Goal: Transaction & Acquisition: Purchase product/service

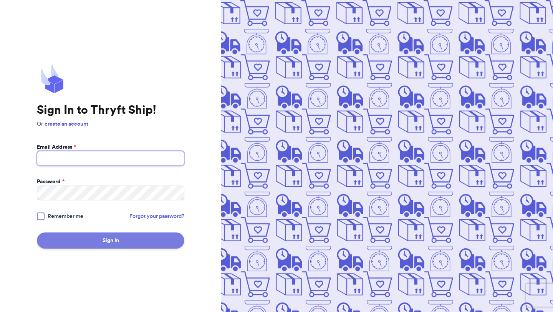
type input "[EMAIL_ADDRESS][DOMAIN_NAME]"
click at [128, 242] on button "Sign In" at bounding box center [110, 240] width 147 height 16
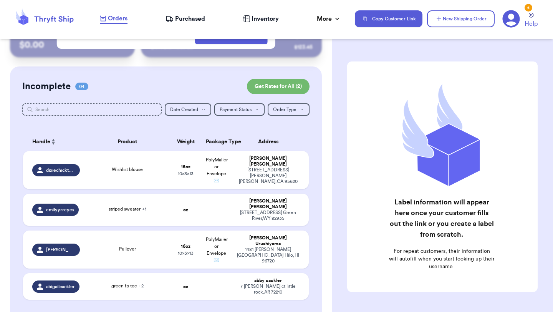
scroll to position [34, 0]
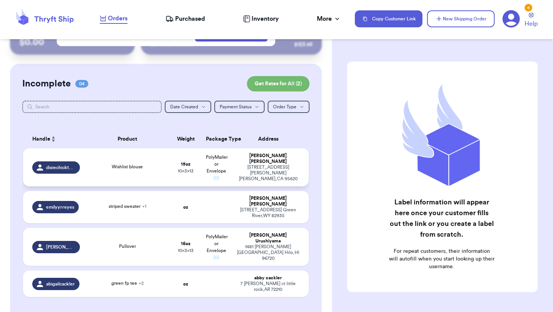
click at [158, 160] on td "Wishlist blouse" at bounding box center [127, 167] width 86 height 38
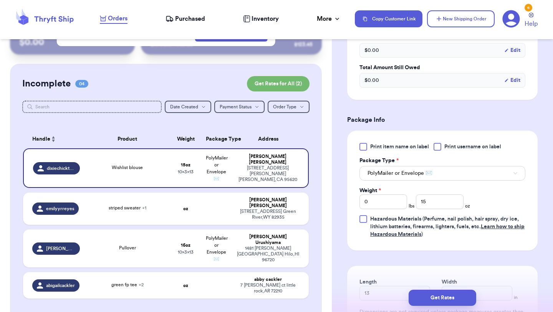
scroll to position [259, 0]
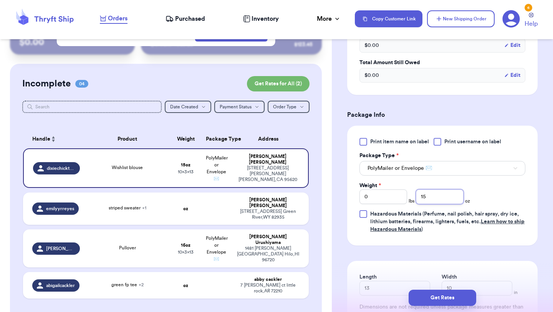
click at [435, 201] on input "15" at bounding box center [440, 196] width 48 height 15
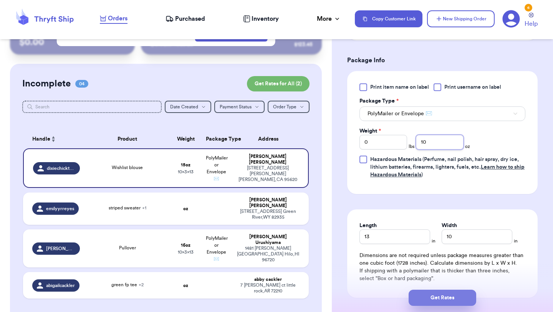
type input "10"
click at [442, 300] on button "Get Rates" at bounding box center [442, 297] width 68 height 16
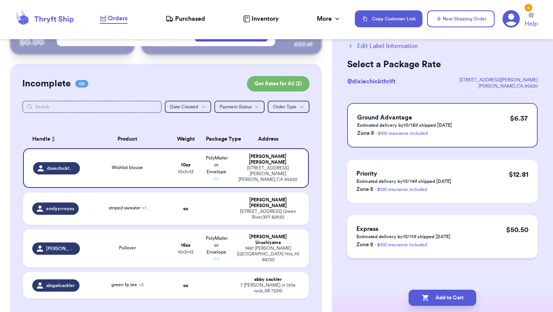
scroll to position [0, 0]
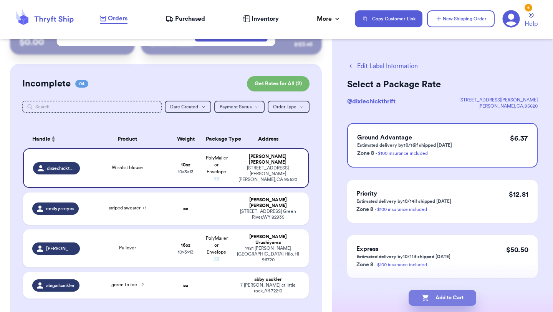
click at [460, 294] on button "Add to Cart" at bounding box center [442, 297] width 68 height 16
checkbox input "true"
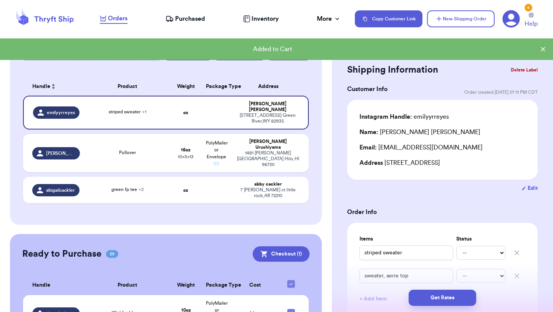
scroll to position [85, 0]
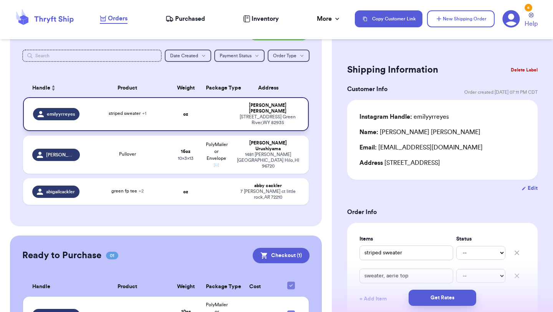
click at [154, 110] on div "striped sweater + 1" at bounding box center [127, 114] width 77 height 8
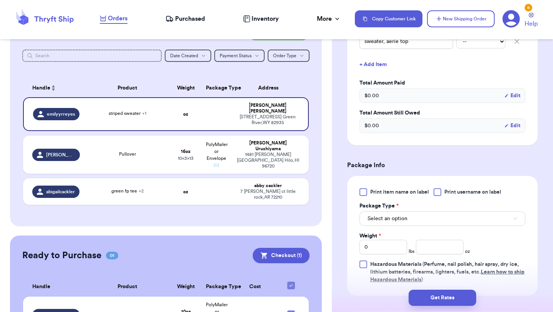
scroll to position [235, 0]
click at [463, 218] on button "Select an option" at bounding box center [442, 217] width 166 height 15
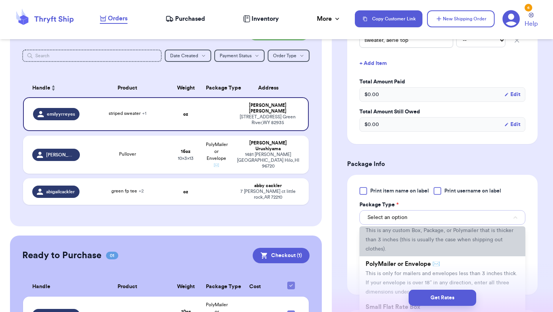
scroll to position [31, 0]
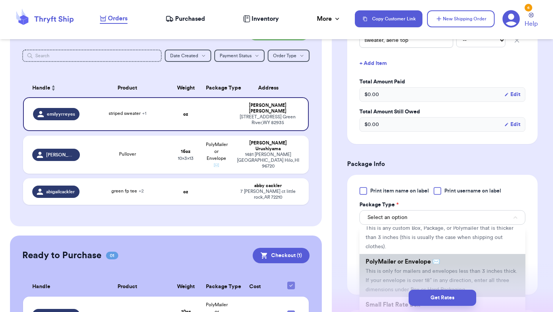
click at [397, 271] on span "This is only for mailers and envelopes less than 3 inches thick. If your envelo…" at bounding box center [441, 280] width 152 height 24
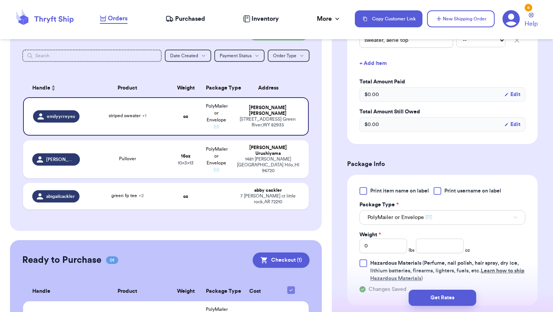
scroll to position [250, 0]
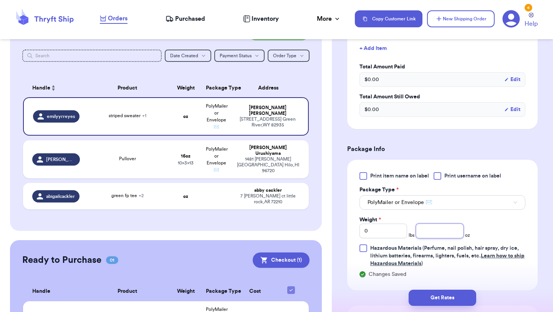
click at [429, 230] on input "number" at bounding box center [440, 230] width 48 height 15
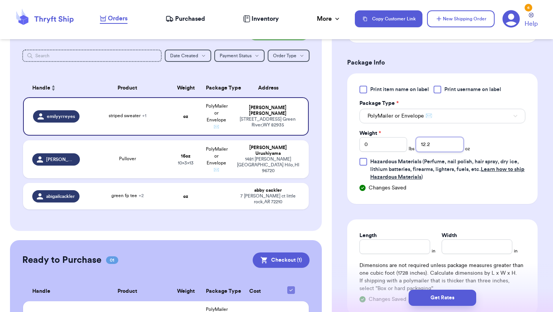
scroll to position [344, 0]
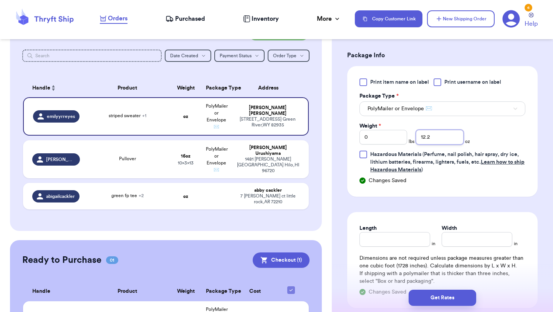
type input "12.2"
click at [413, 239] on input "Length" at bounding box center [394, 239] width 71 height 15
type input "13"
click at [479, 240] on input "Width *" at bounding box center [476, 239] width 71 height 15
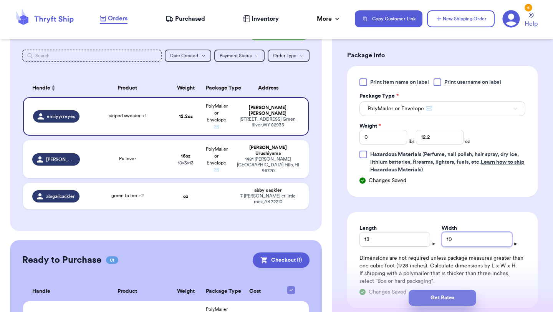
type input "10"
click at [456, 293] on button "Get Rates" at bounding box center [442, 297] width 68 height 16
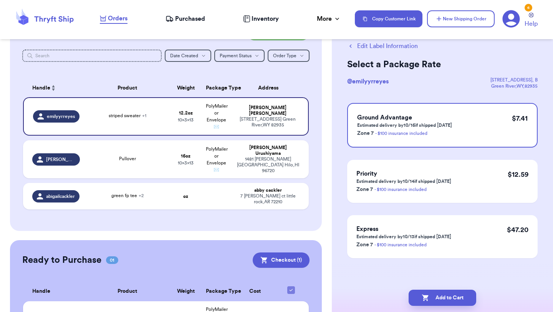
scroll to position [0, 0]
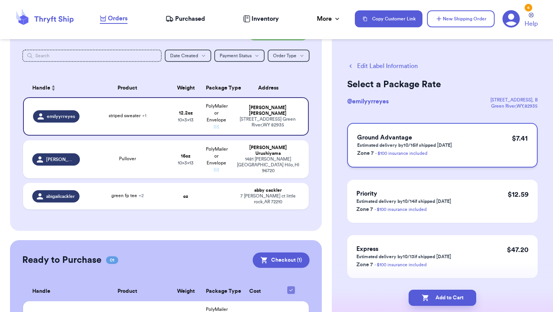
click at [464, 141] on div "Ground Advantage Estimated delivery by 10/16 if shipped [DATE] Zone 7 - $100 in…" at bounding box center [442, 145] width 190 height 45
click at [448, 296] on button "Add to Cart" at bounding box center [442, 297] width 68 height 16
checkbox input "true"
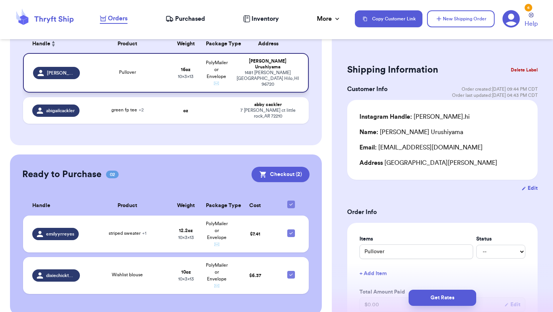
scroll to position [121, 0]
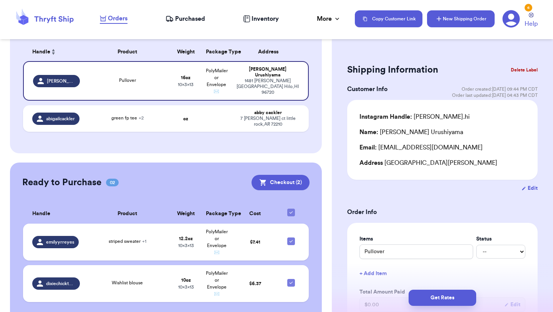
click at [479, 17] on button "New Shipping Order" at bounding box center [461, 18] width 68 height 17
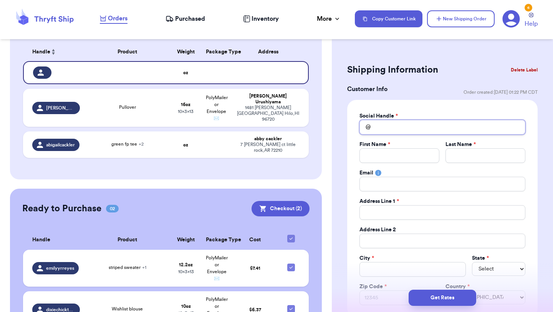
click at [404, 124] on input "Total Amount Paid" at bounding box center [442, 127] width 166 height 15
type input "a"
type input "al"
type input "ale"
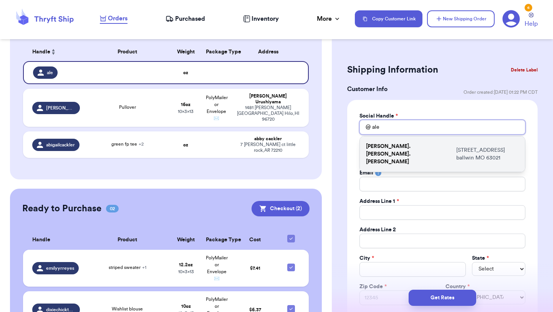
type input "ale"
click at [417, 151] on p "[PERSON_NAME].[PERSON_NAME].[PERSON_NAME]" at bounding box center [409, 153] width 87 height 23
type input "[PERSON_NAME].[PERSON_NAME].[PERSON_NAME]"
type input "[PERSON_NAME]"
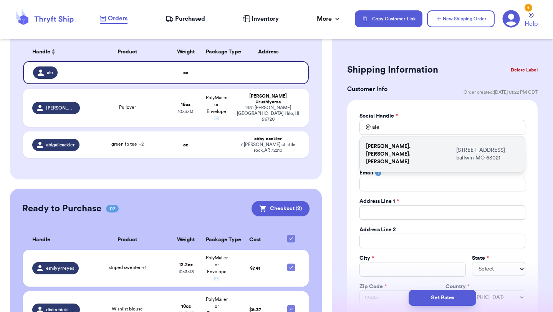
type input "[EMAIL_ADDRESS][DOMAIN_NAME]"
type input "[STREET_ADDRESS]"
type input "ballwin"
select select "MO"
type input "63021"
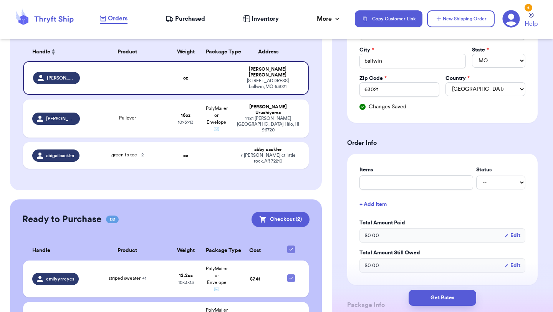
scroll to position [213, 0]
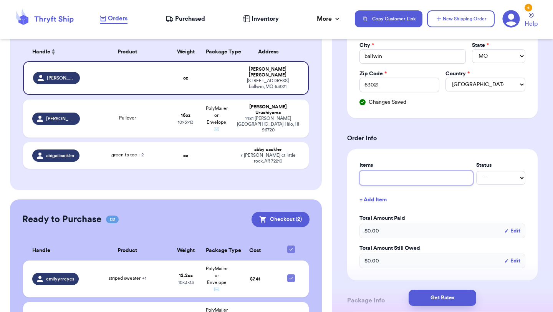
click at [425, 182] on input "text" at bounding box center [416, 177] width 114 height 15
type input "U"
type input "Ug"
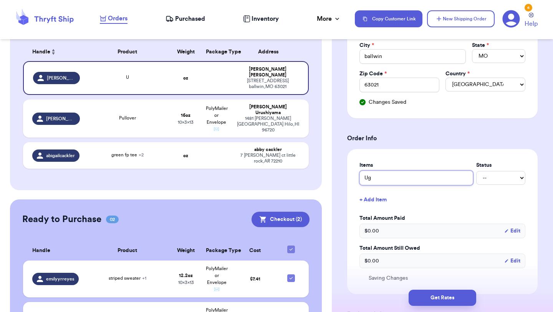
type input "Ugg"
type input "Ugg B"
type input "Ugg Bo"
type input "Ugg Boo"
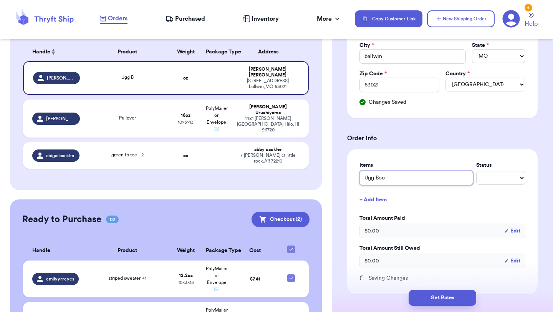
type input "Ugg Boor"
type input "Ugg Boo"
type input "Ugg Boot"
type input "Ugg Boots"
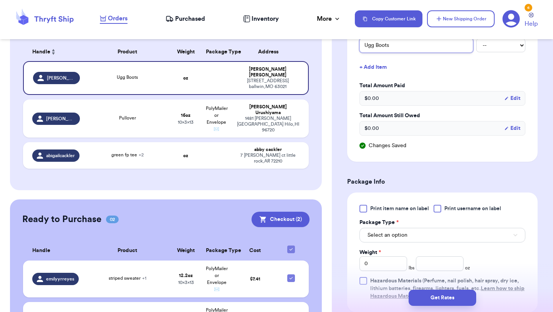
scroll to position [371, 0]
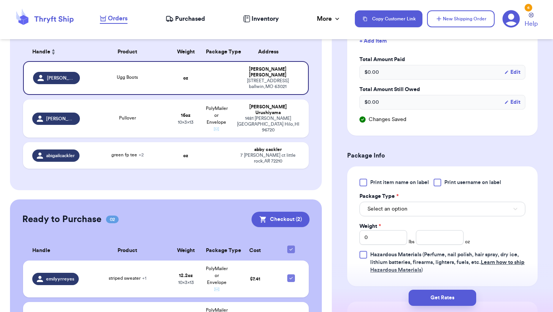
type input "Ugg Boots"
click at [396, 210] on span "Select an option" at bounding box center [387, 209] width 40 height 8
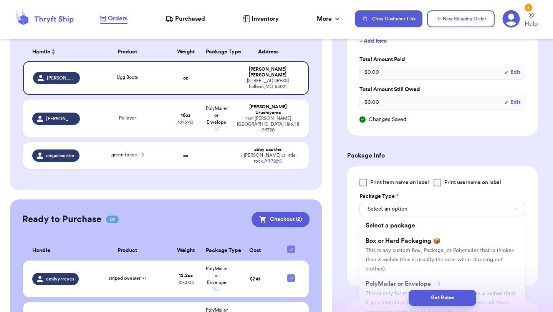
click at [392, 286] on div "Get Rates" at bounding box center [442, 297] width 221 height 28
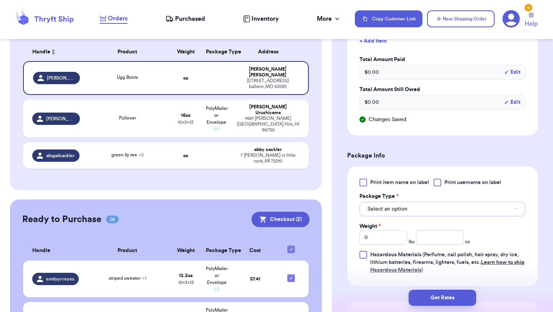
click at [407, 216] on button "Select an option" at bounding box center [442, 209] width 166 height 15
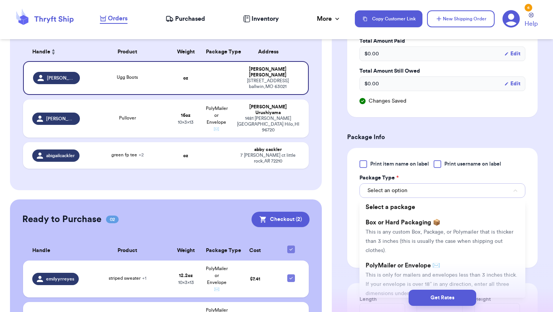
scroll to position [393, 0]
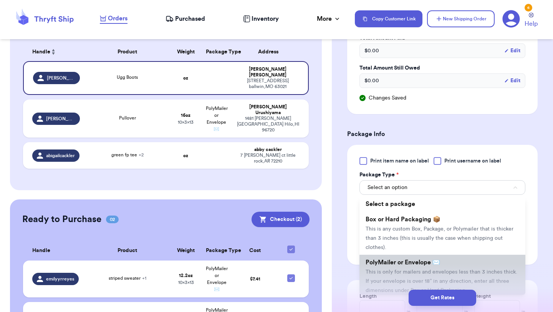
click at [381, 278] on span "This is only for mailers and envelopes less than 3 inches thick. If your envelo…" at bounding box center [441, 281] width 152 height 24
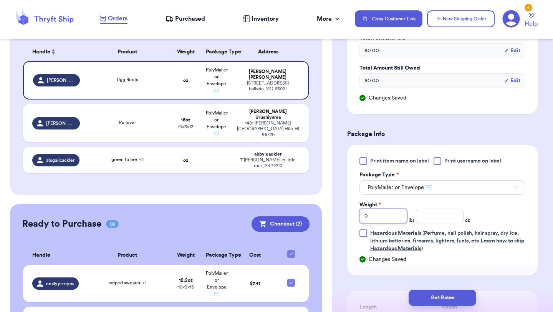
click at [379, 217] on input "0" at bounding box center [383, 215] width 48 height 15
type input "1"
click at [436, 217] on input "number" at bounding box center [440, 215] width 48 height 15
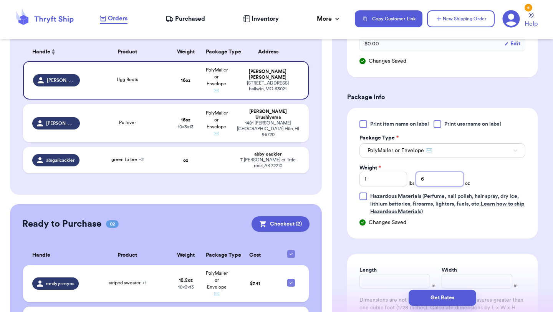
type input "6"
click at [393, 286] on div "Get Rates" at bounding box center [442, 297] width 221 height 28
click at [393, 284] on div "Get Rates" at bounding box center [442, 297] width 221 height 28
click at [394, 281] on input "Length" at bounding box center [394, 281] width 71 height 15
type input "16"
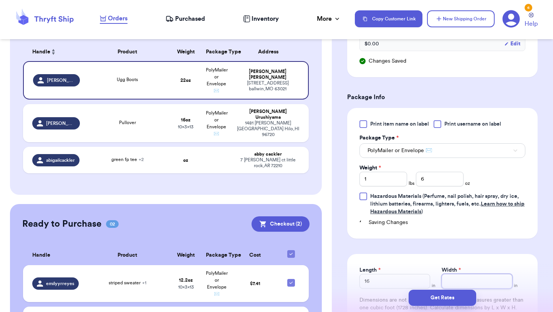
click at [452, 281] on input "Width *" at bounding box center [476, 281] width 71 height 15
type input "11"
click at [439, 300] on button "Get Rates" at bounding box center [442, 297] width 68 height 16
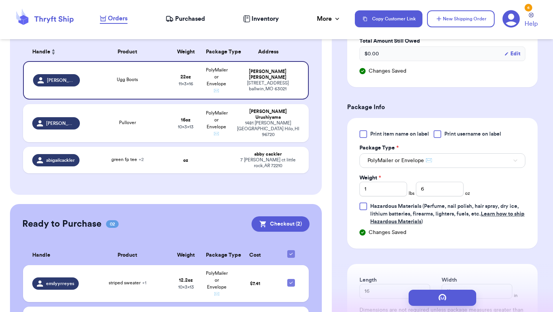
scroll to position [0, 0]
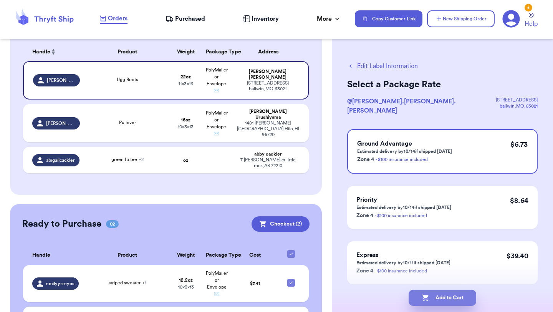
click at [453, 297] on button "Add to Cart" at bounding box center [442, 297] width 68 height 16
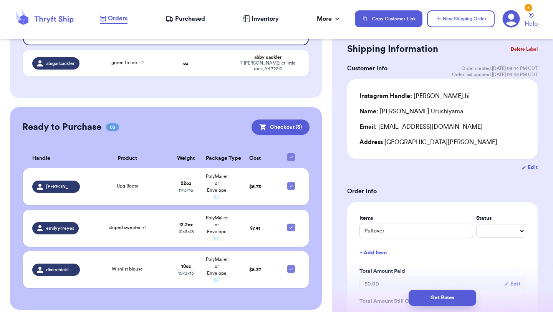
scroll to position [17, 0]
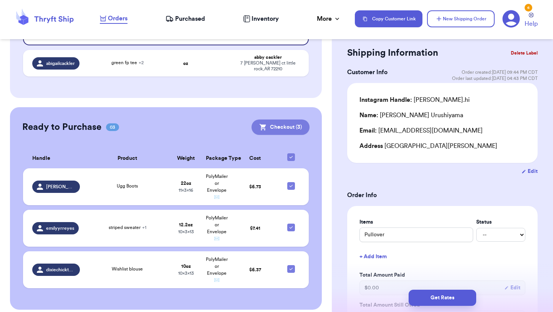
click at [278, 121] on button "Checkout ( 3 )" at bounding box center [280, 126] width 58 height 15
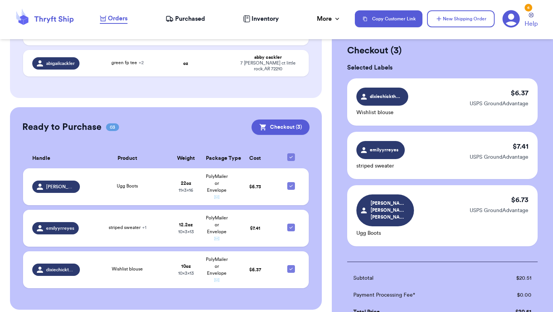
scroll to position [146, 0]
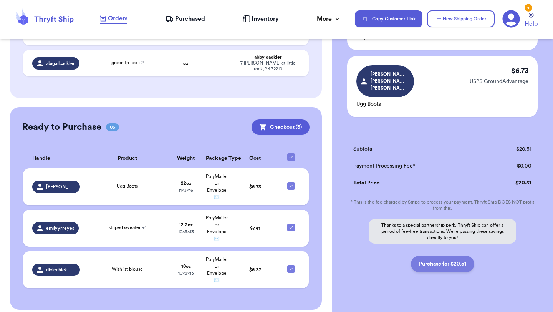
click at [445, 256] on button "Purchase for $20.51" at bounding box center [442, 264] width 63 height 16
checkbox input "false"
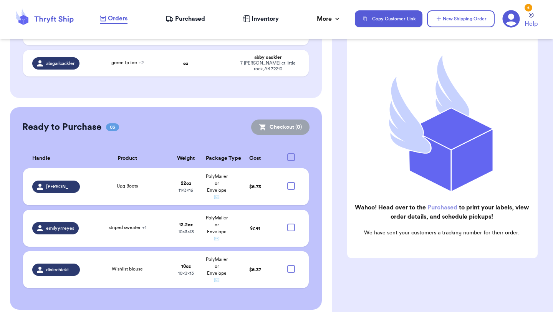
checkbox input "true"
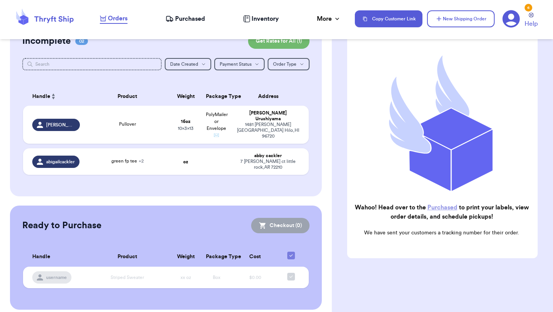
click at [182, 23] on div "Orders Purchased Inventory More Stats Completed Orders Payments Payouts" at bounding box center [223, 19] width 247 height 10
click at [182, 21] on span "Purchased" at bounding box center [190, 18] width 30 height 9
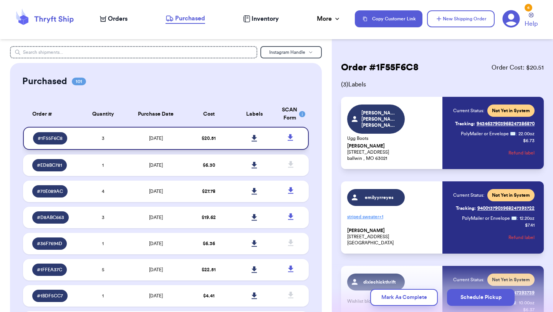
click at [258, 134] on link at bounding box center [254, 138] width 17 height 17
